Goal: Task Accomplishment & Management: Use online tool/utility

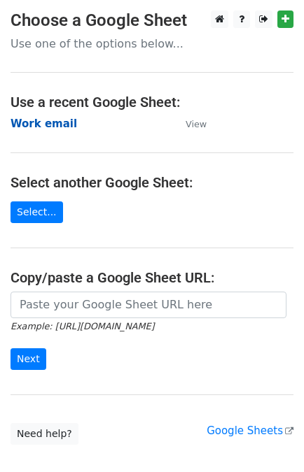
click at [43, 119] on strong "Work email" at bounding box center [43, 124] width 66 height 13
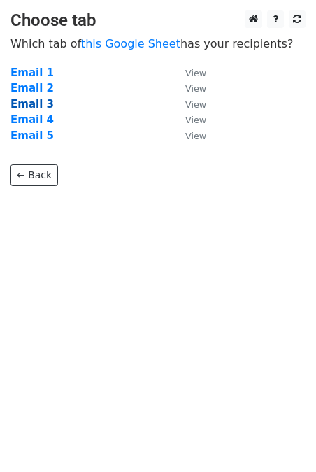
click at [36, 105] on strong "Email 3" at bounding box center [31, 104] width 43 height 13
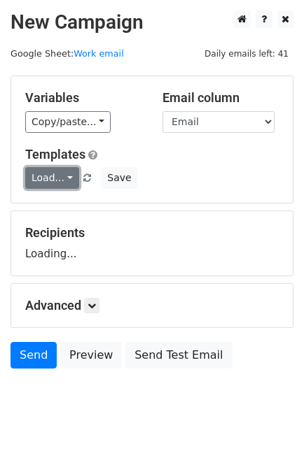
click at [45, 182] on link "Load..." at bounding box center [52, 178] width 54 height 22
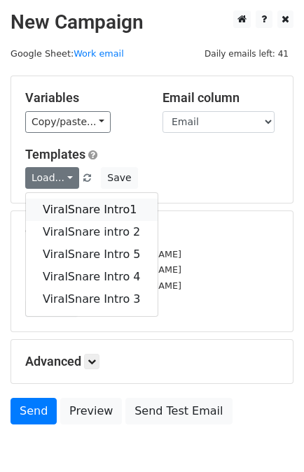
click at [70, 206] on link "ViralSnare Intro1" at bounding box center [92, 210] width 132 height 22
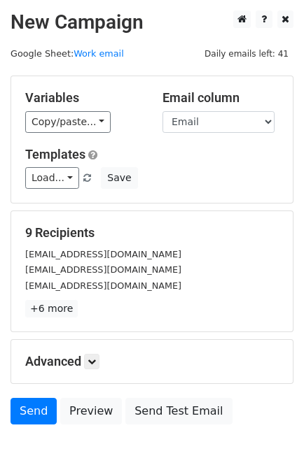
scroll to position [69, 0]
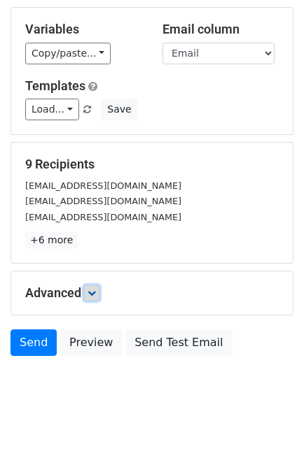
click at [96, 292] on icon at bounding box center [91, 293] width 8 height 8
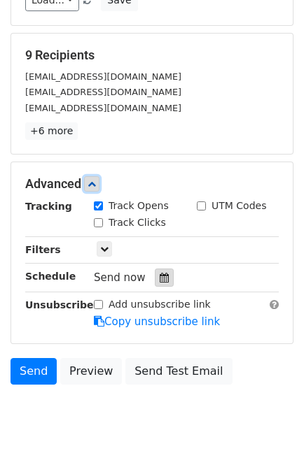
scroll to position [178, 0]
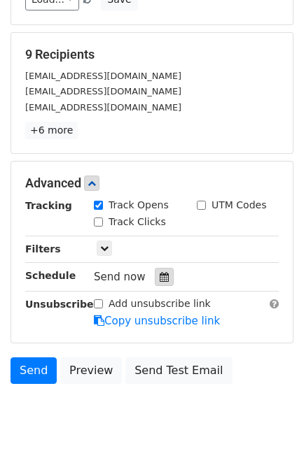
click at [160, 275] on icon at bounding box center [164, 277] width 9 height 10
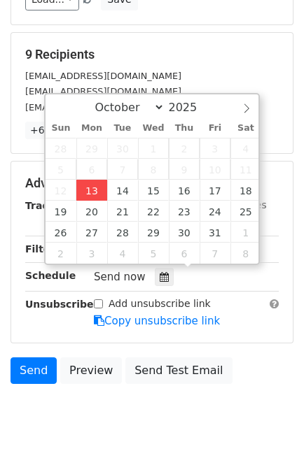
type input "2025-10-13 16:55"
type input "04"
type input "55"
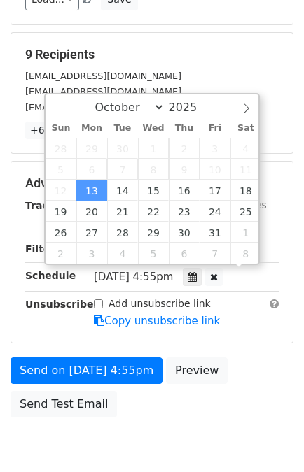
scroll to position [0, 0]
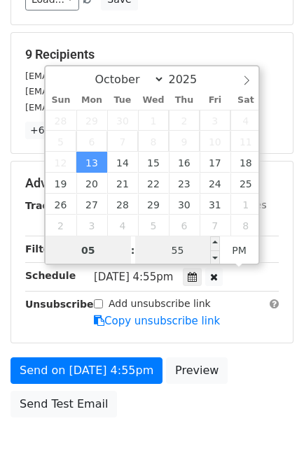
type input "05"
type input "2025-10-13 17:55"
click at [172, 249] on input "55" at bounding box center [177, 251] width 85 height 28
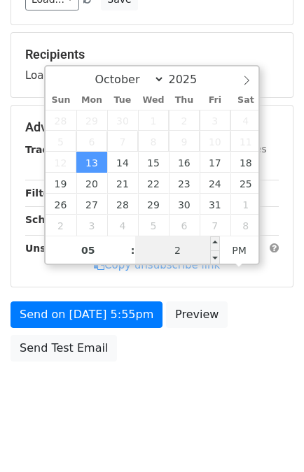
type input "25"
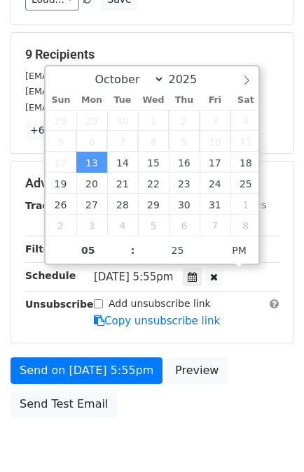
type input "2025-10-13 17:25"
click at [244, 349] on form "Variables Copy/paste... {{Link}} {{Email}} {{Name}} {{Subject}} Email column Li…" at bounding box center [151, 161] width 283 height 528
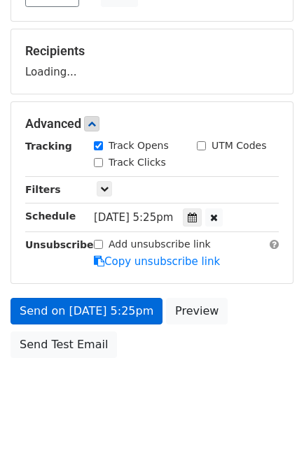
scroll to position [238, 0]
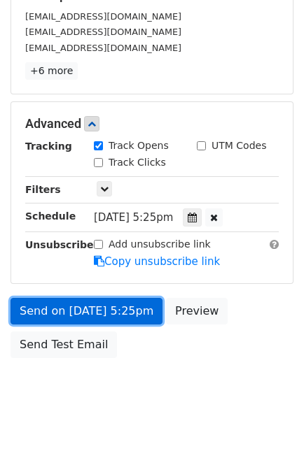
click at [103, 305] on link "Send on Oct 13 at 5:25pm" at bounding box center [86, 311] width 152 height 27
